Goal: Task Accomplishment & Management: Manage account settings

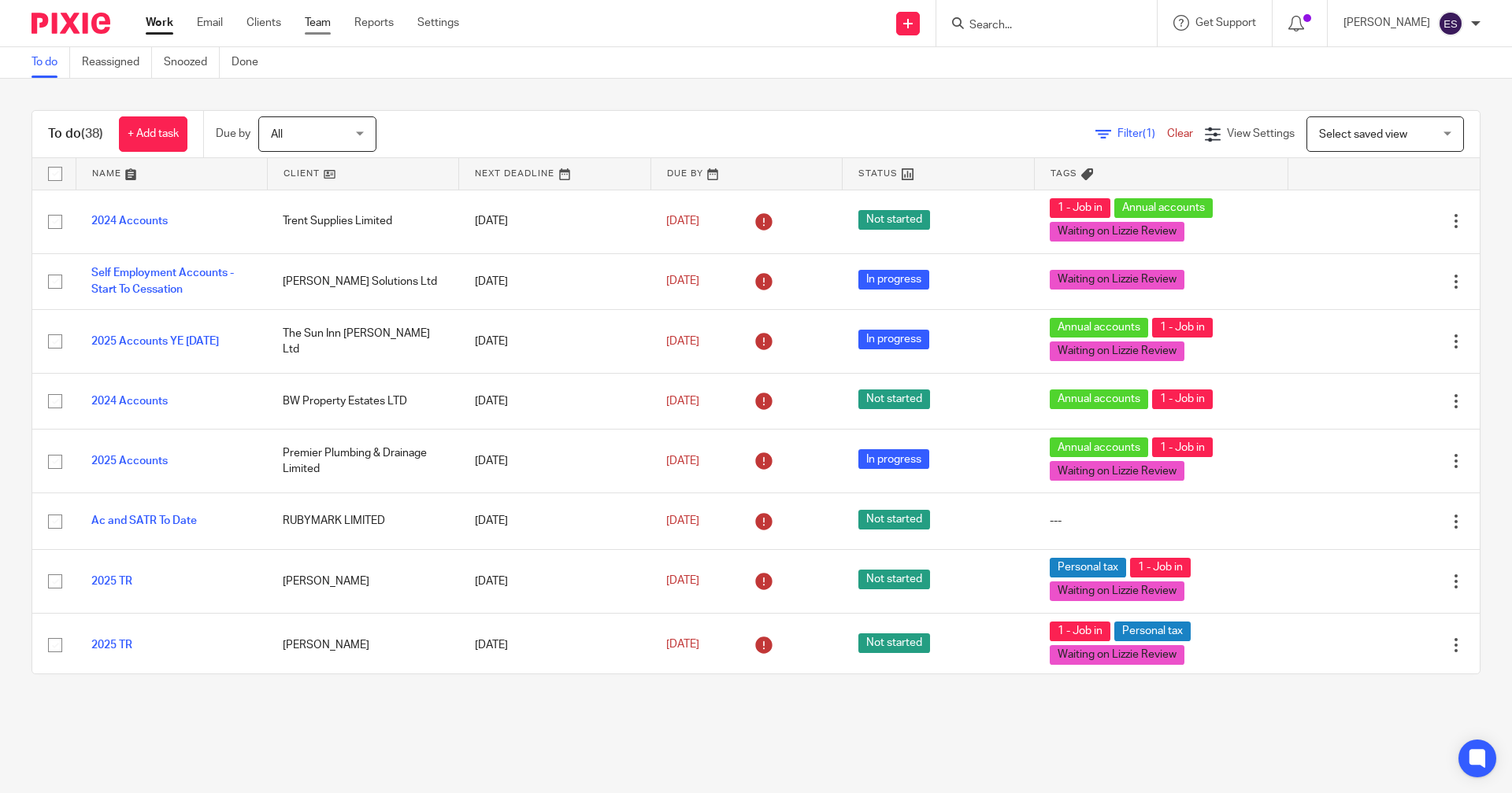
click at [317, 18] on link "Team" at bounding box center [317, 22] width 26 height 16
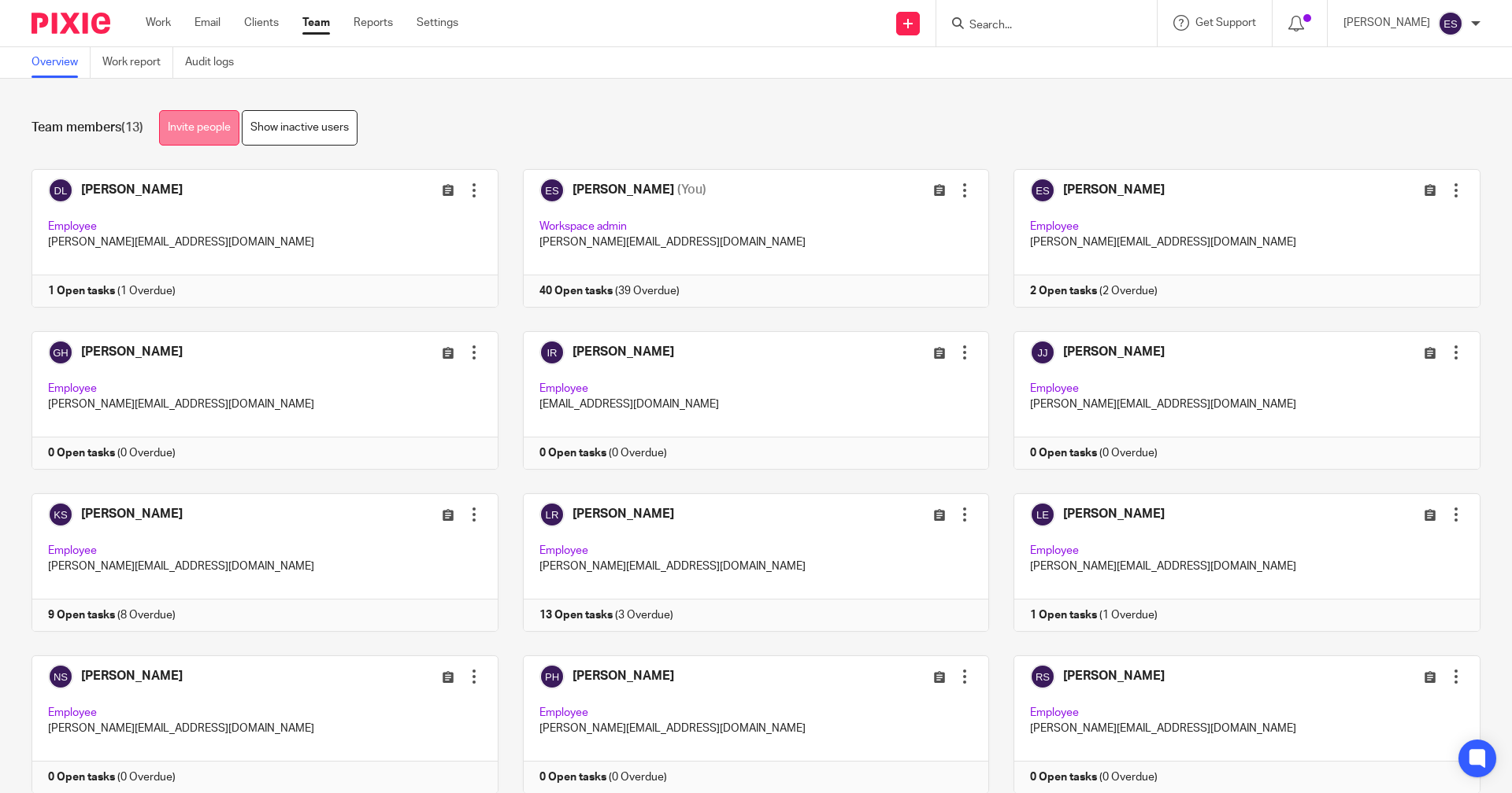
click at [213, 127] on link "Invite people" at bounding box center [199, 128] width 80 height 36
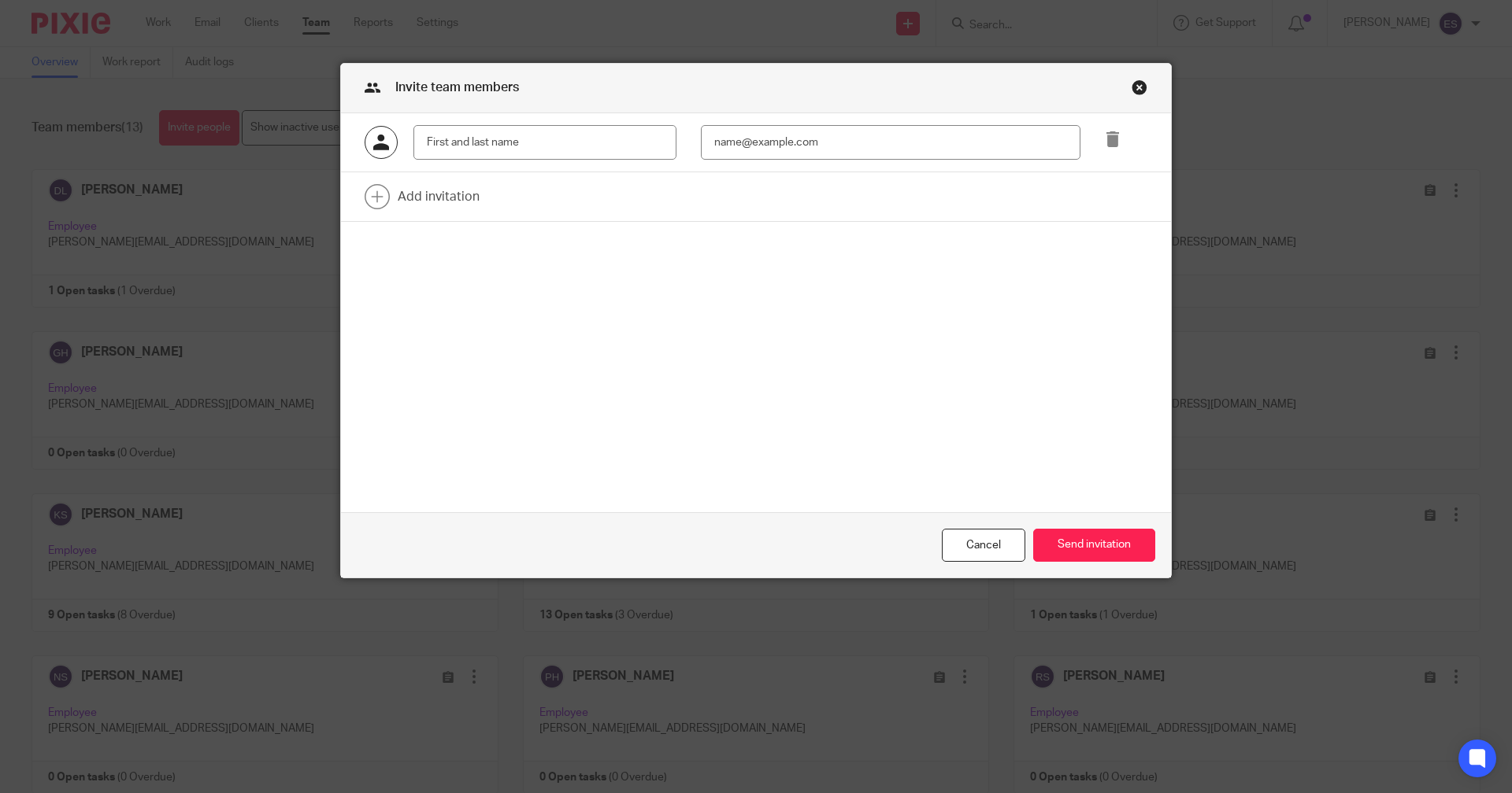
click at [482, 153] on input "text" at bounding box center [545, 143] width 263 height 36
type input "Rachel Jerry"
type input "racheljerry@shucksmiths.co.uk"
click at [1088, 530] on button "Send invitation" at bounding box center [1093, 545] width 122 height 34
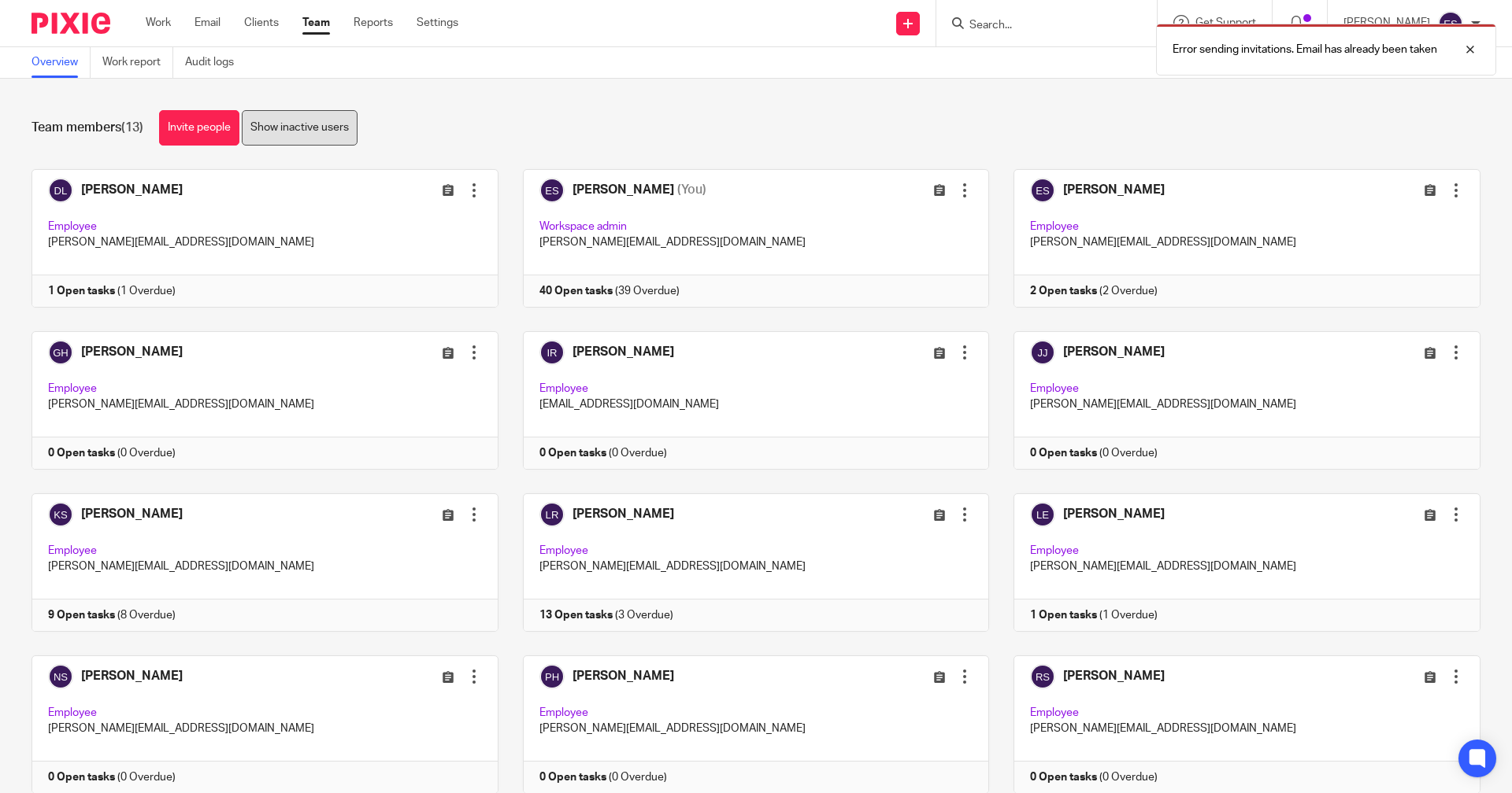
click at [282, 117] on link "Show inactive users" at bounding box center [299, 128] width 116 height 36
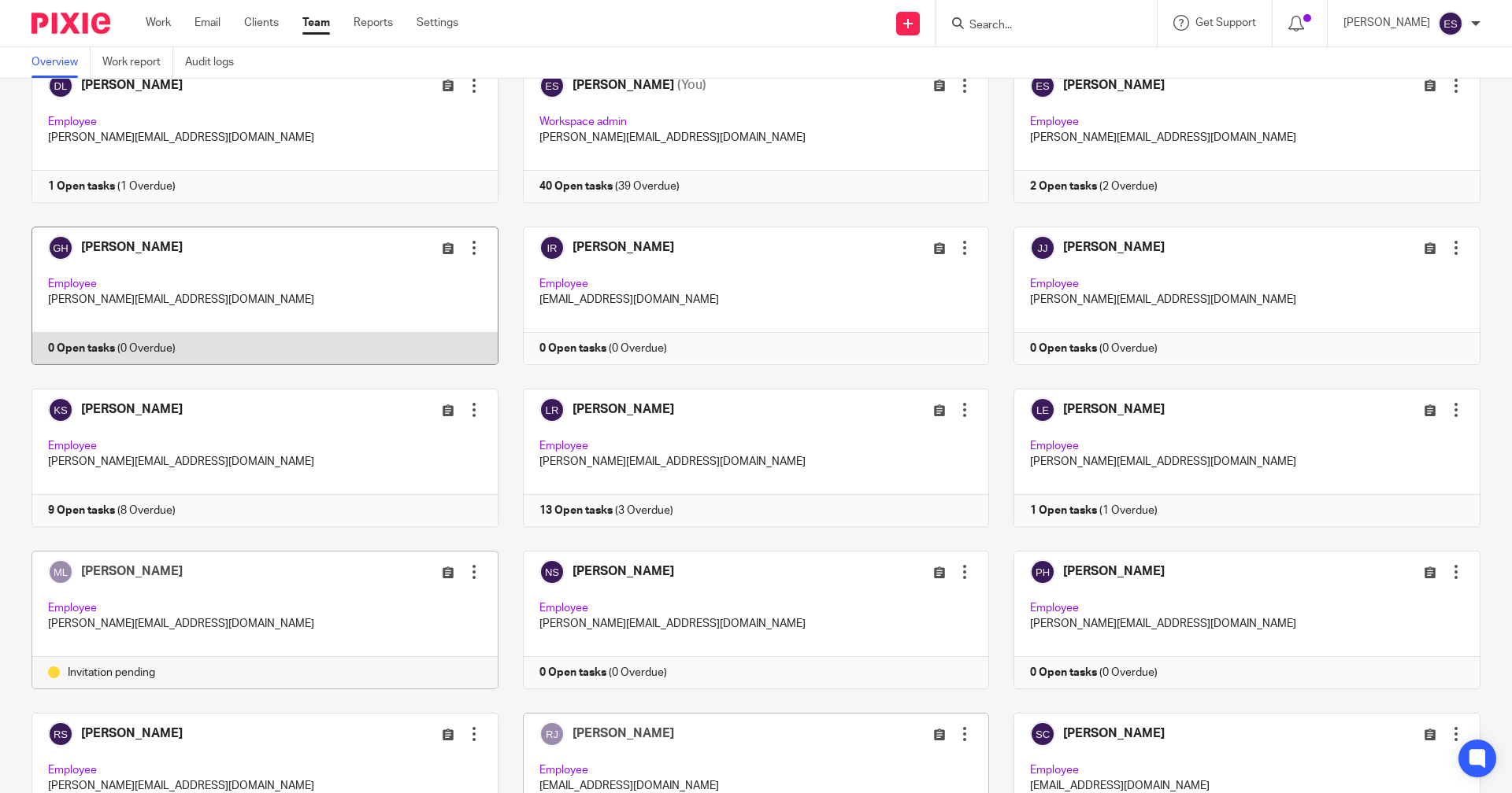
scroll to position [394, 0]
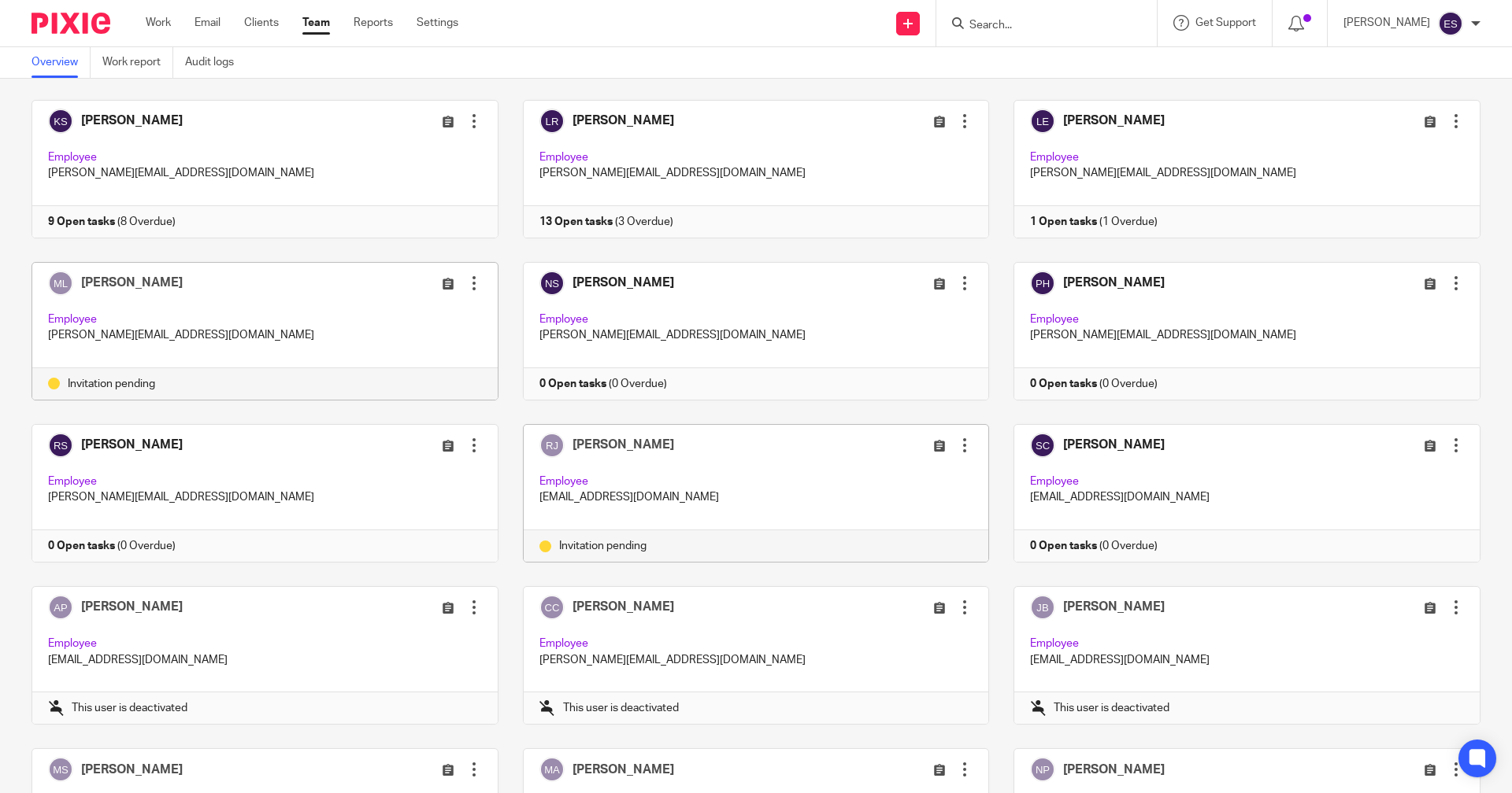
click at [956, 442] on div at bounding box center [964, 445] width 16 height 16
click at [917, 509] on span "Resend invitation" at bounding box center [912, 507] width 85 height 11
